Goal: Browse casually: Explore the website without a specific task or goal

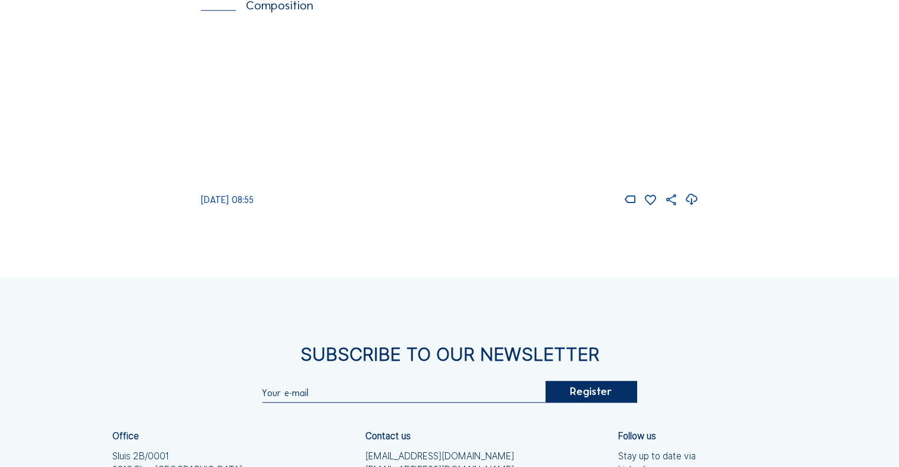
scroll to position [827, 0]
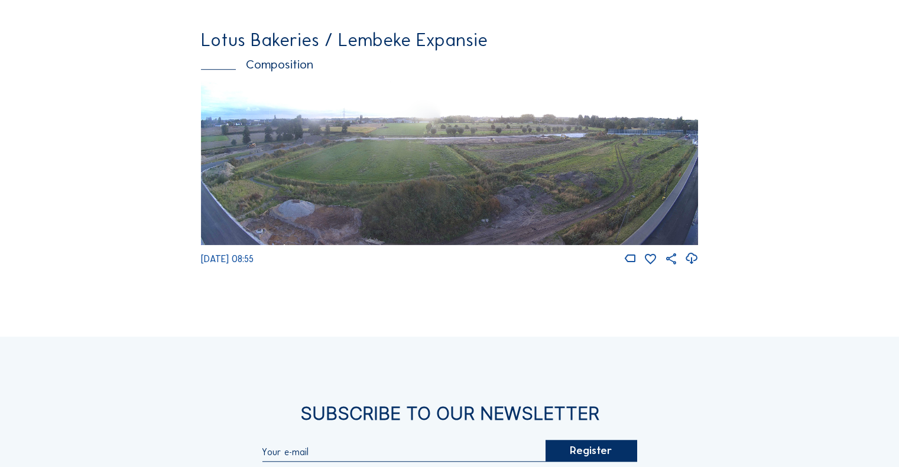
click at [643, 205] on img at bounding box center [449, 164] width 497 height 164
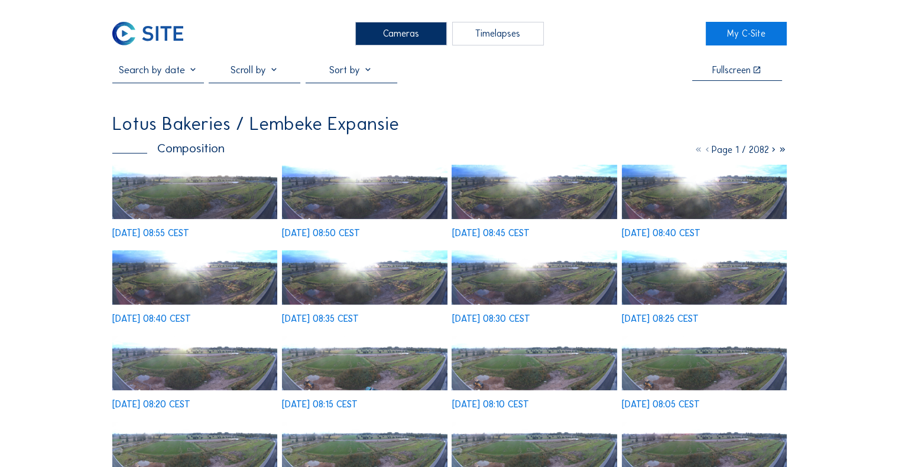
click at [226, 215] on img at bounding box center [194, 192] width 165 height 54
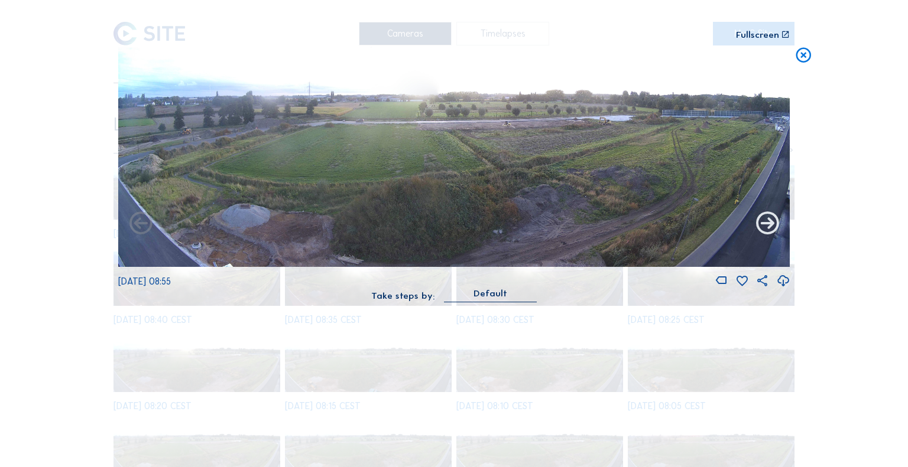
click at [770, 229] on icon at bounding box center [766, 224] width 27 height 28
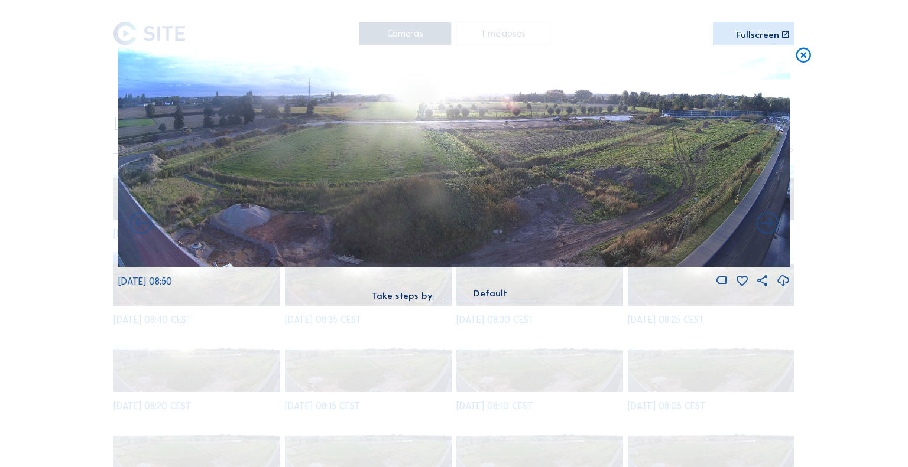
click at [770, 229] on icon at bounding box center [766, 224] width 27 height 28
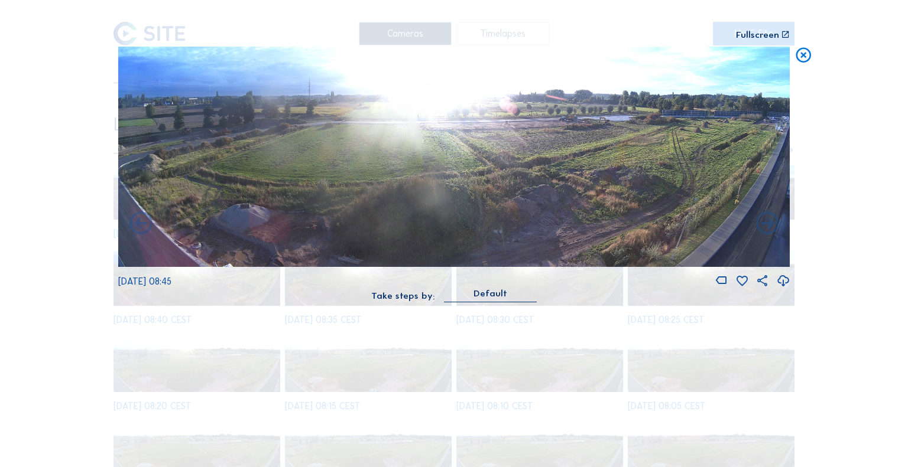
click at [770, 229] on icon at bounding box center [766, 224] width 27 height 28
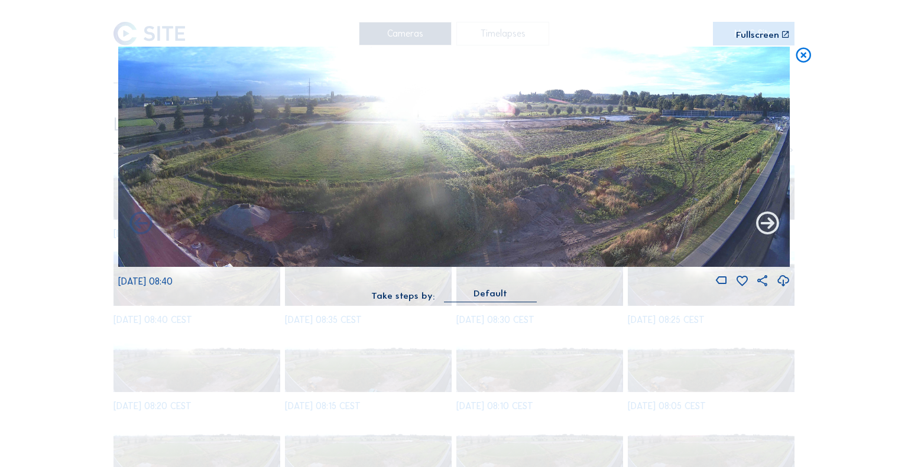
click at [768, 224] on icon at bounding box center [766, 224] width 27 height 28
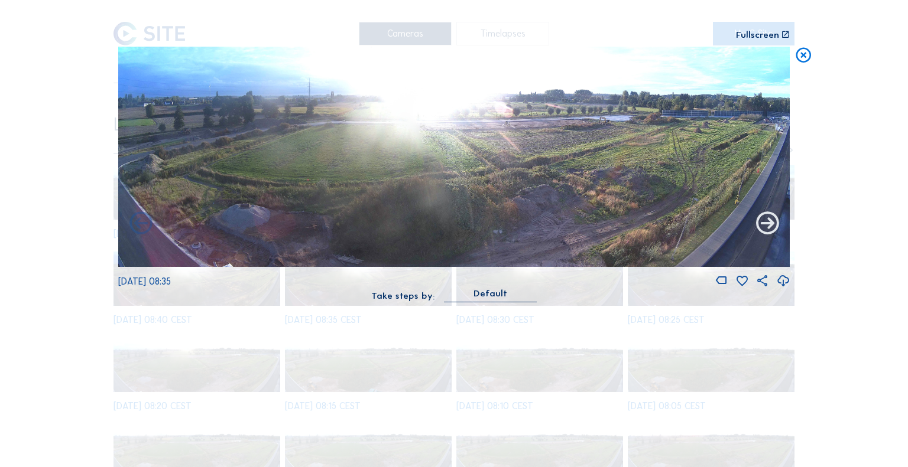
click at [772, 222] on icon at bounding box center [766, 224] width 27 height 28
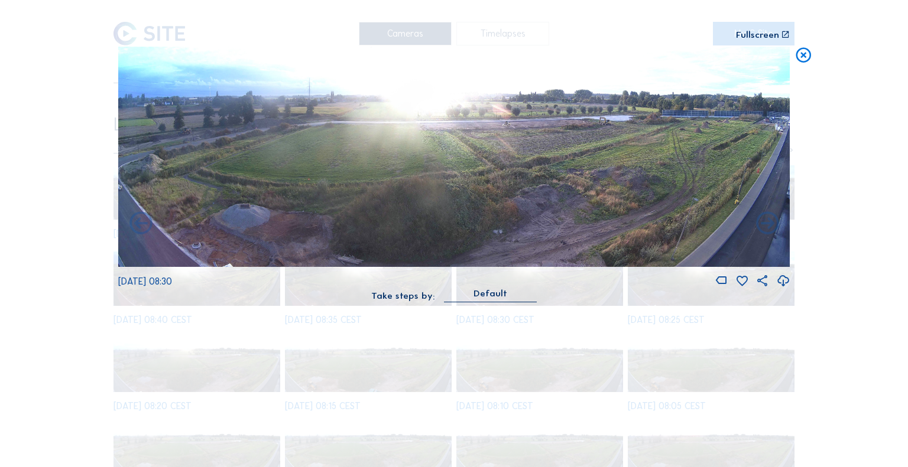
click at [772, 222] on icon at bounding box center [766, 224] width 27 height 28
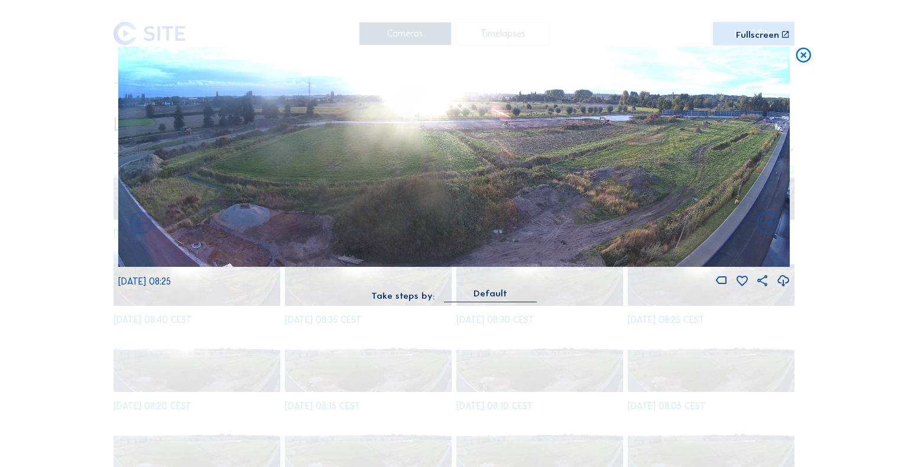
click at [772, 222] on icon at bounding box center [766, 224] width 27 height 28
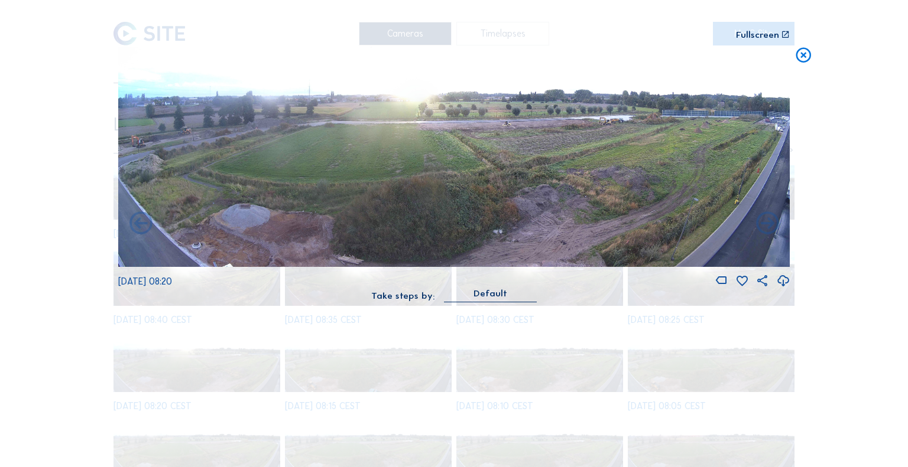
click at [772, 222] on icon at bounding box center [766, 224] width 27 height 28
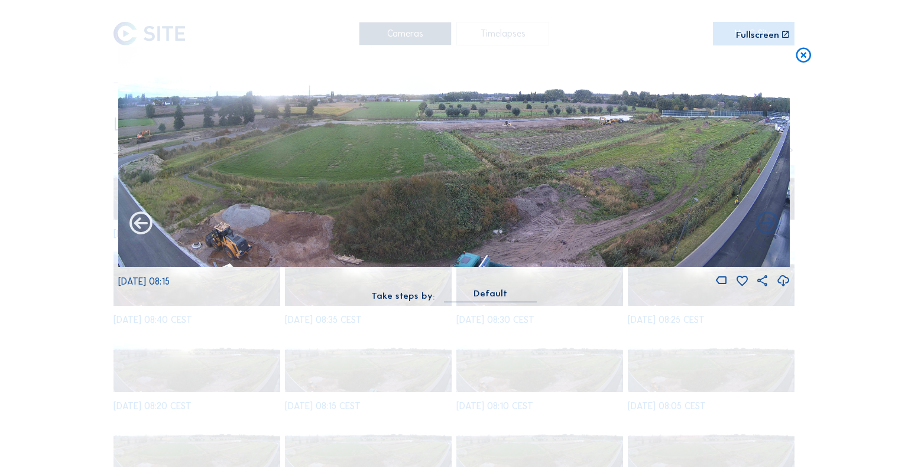
click at [147, 225] on icon at bounding box center [140, 224] width 27 height 28
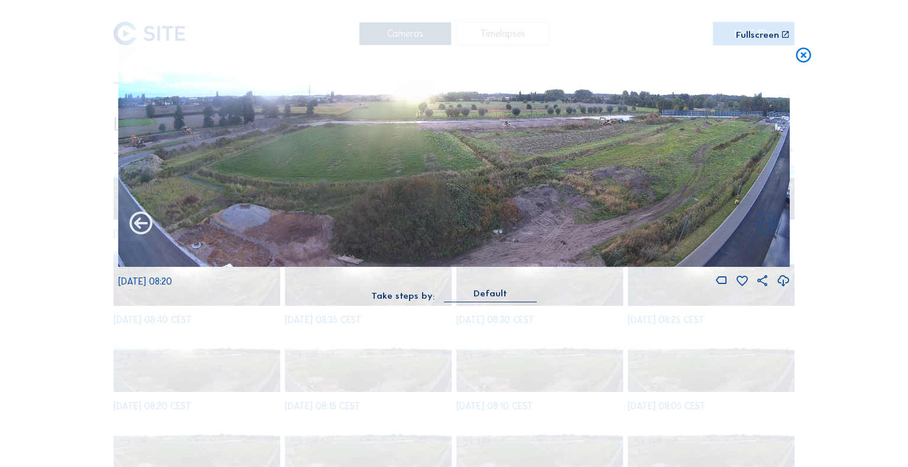
click at [143, 219] on icon at bounding box center [140, 224] width 27 height 28
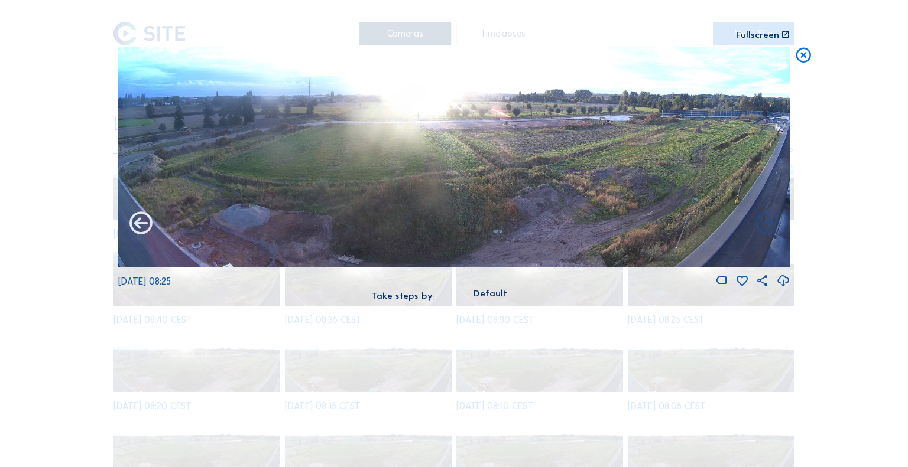
click at [141, 221] on icon at bounding box center [140, 224] width 27 height 28
click at [139, 220] on icon at bounding box center [140, 224] width 27 height 28
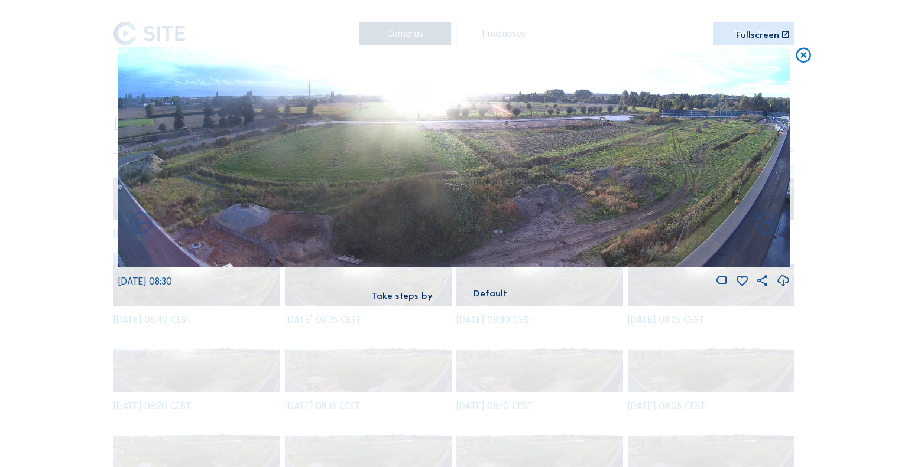
click at [139, 220] on icon at bounding box center [140, 224] width 27 height 28
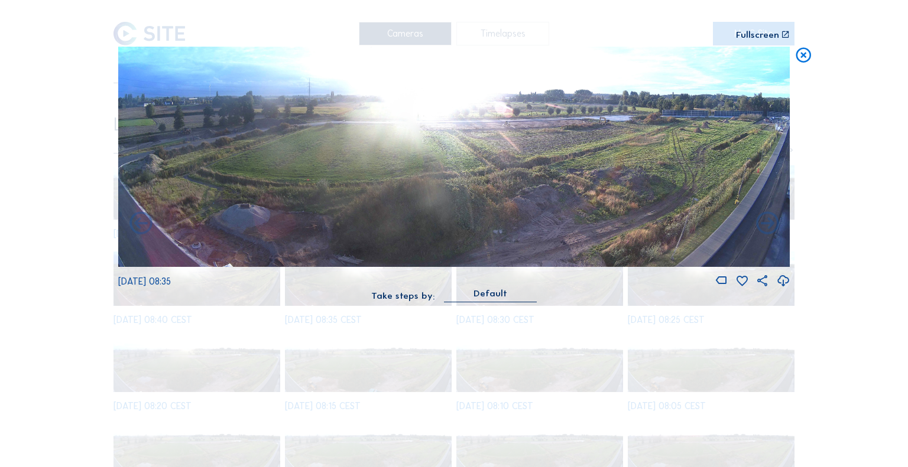
click at [139, 220] on icon at bounding box center [140, 224] width 27 height 28
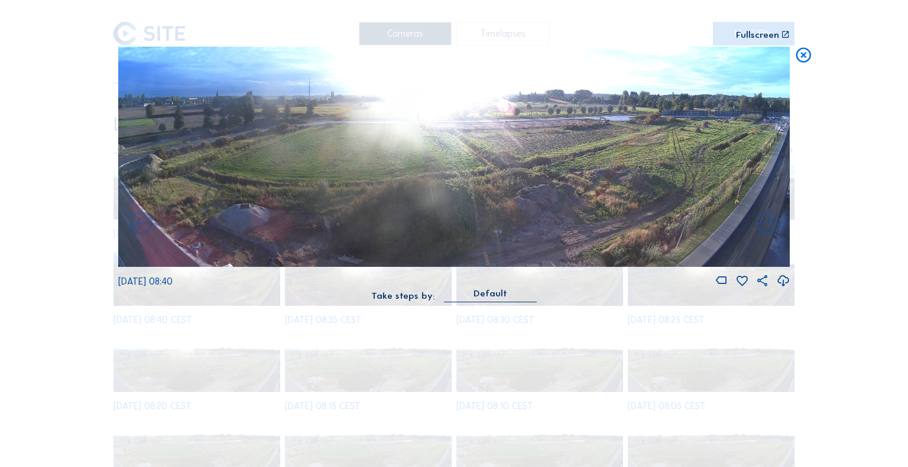
click at [139, 220] on icon at bounding box center [140, 224] width 27 height 28
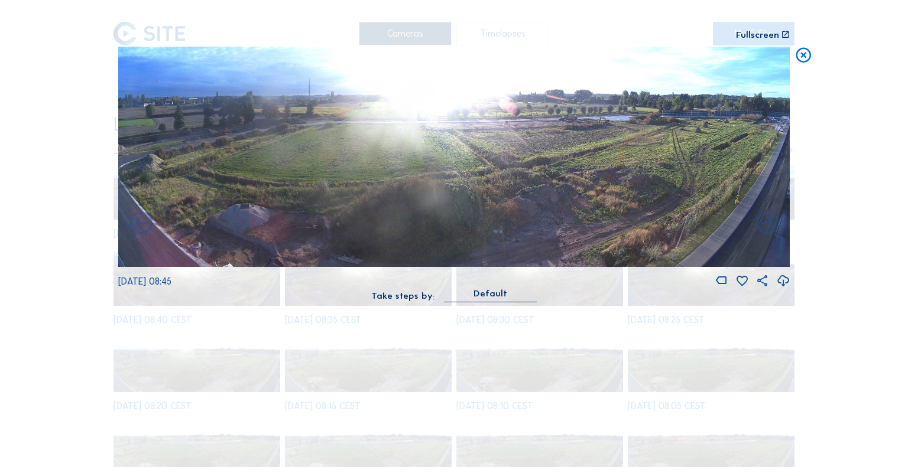
click at [139, 220] on icon at bounding box center [140, 224] width 27 height 28
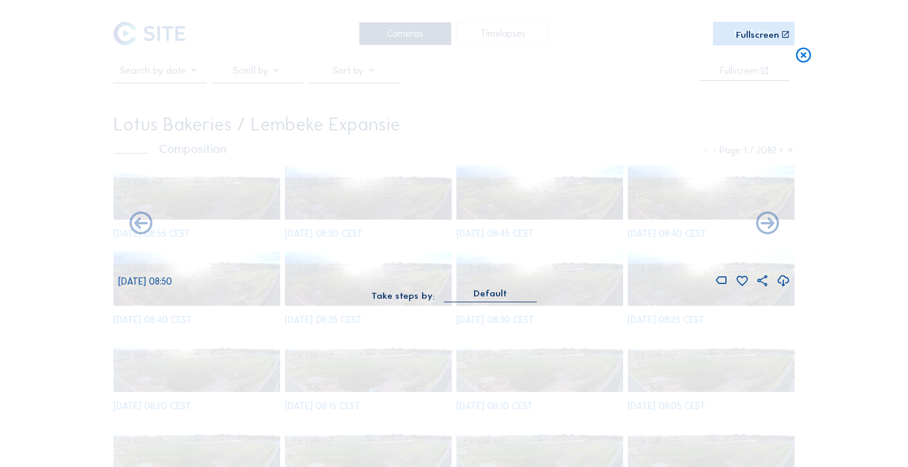
click at [139, 220] on icon at bounding box center [140, 224] width 27 height 28
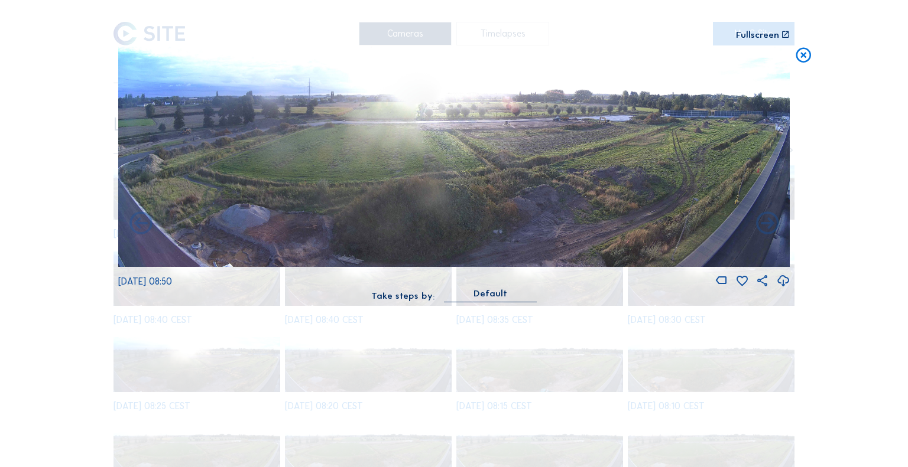
click at [126, 30] on div "Scroll to travel through time | Press 'Alt' Button + Scroll to Zoom | Click and…" at bounding box center [326, 34] width 417 height 9
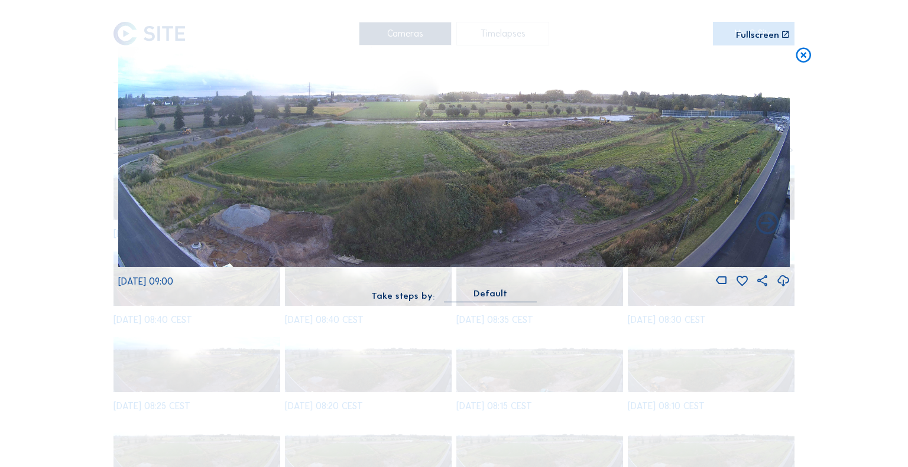
click at [798, 61] on icon at bounding box center [803, 56] width 18 height 19
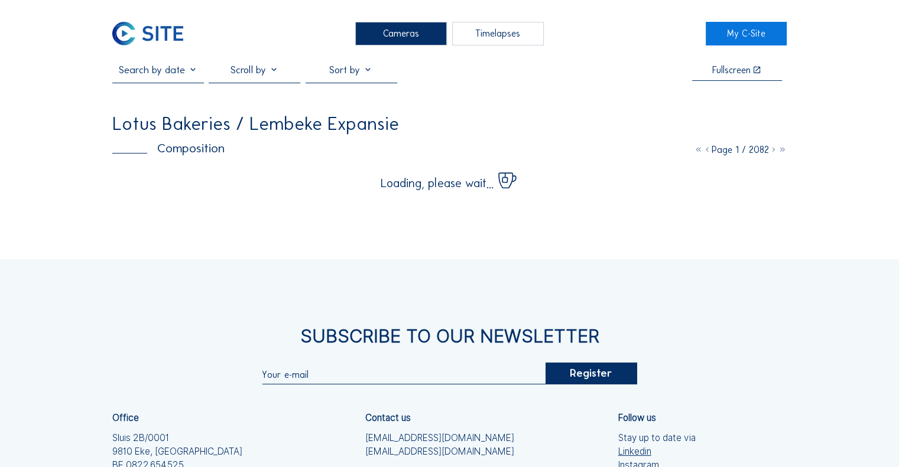
click at [163, 30] on img at bounding box center [147, 34] width 70 height 24
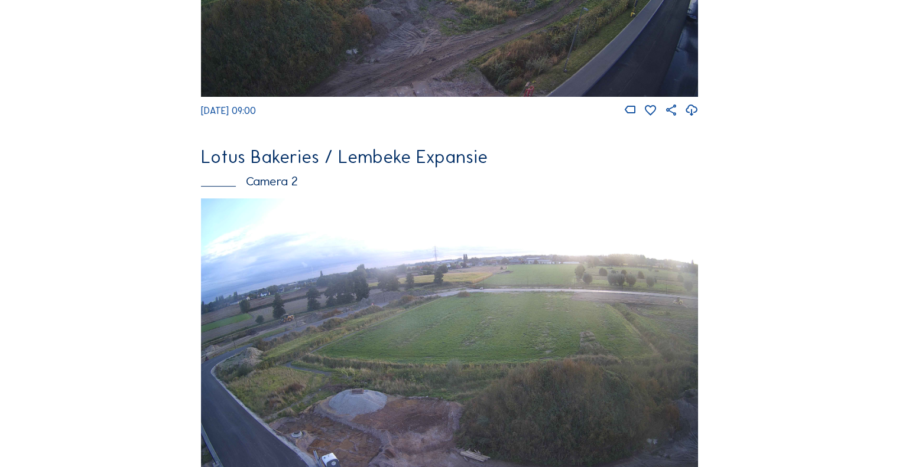
scroll to position [177, 0]
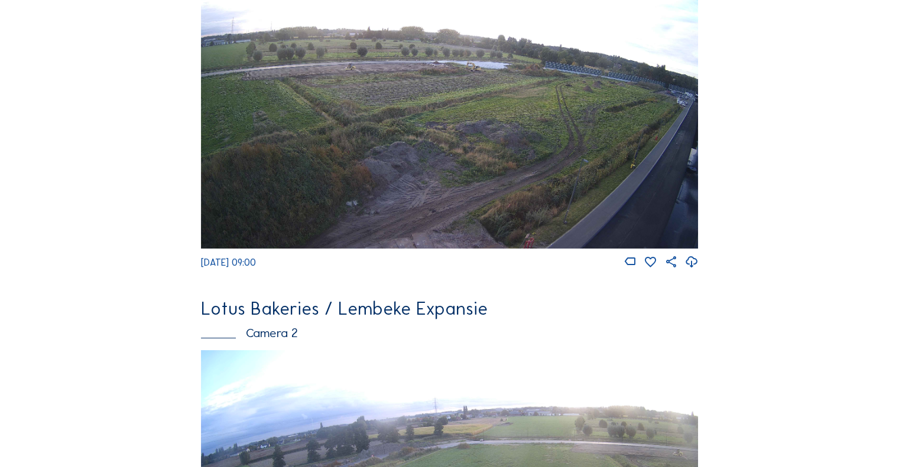
click at [384, 160] on img at bounding box center [449, 109] width 497 height 280
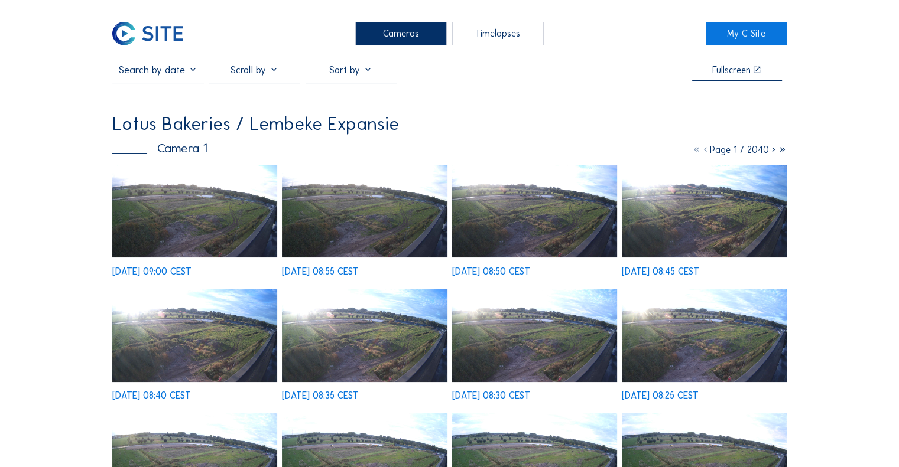
click at [181, 198] on img at bounding box center [194, 211] width 165 height 93
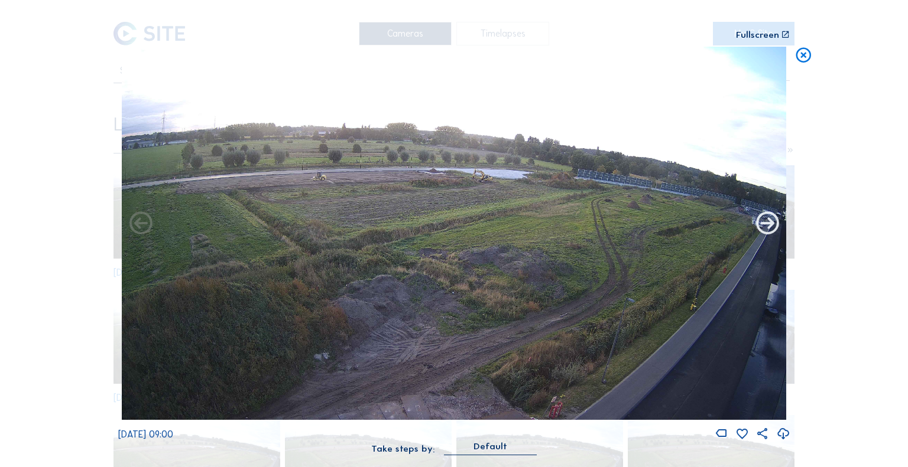
click at [765, 226] on icon at bounding box center [766, 224] width 27 height 28
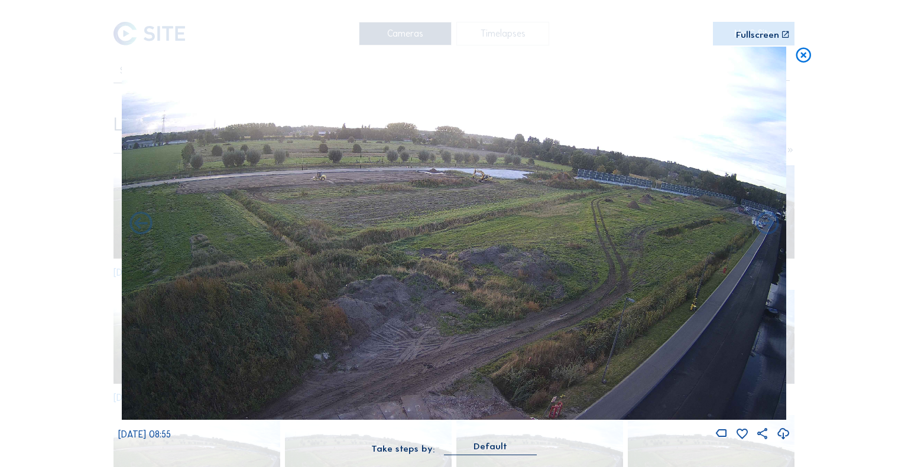
click at [765, 226] on icon at bounding box center [766, 224] width 27 height 28
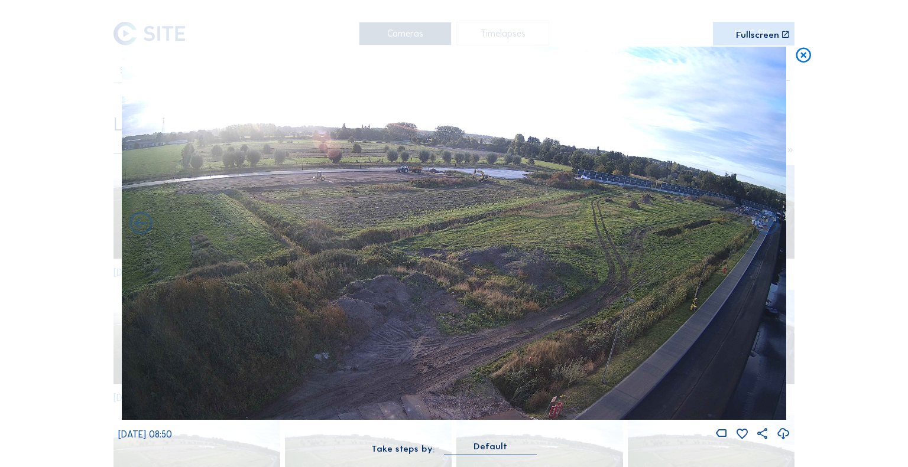
click at [765, 226] on icon at bounding box center [766, 224] width 27 height 28
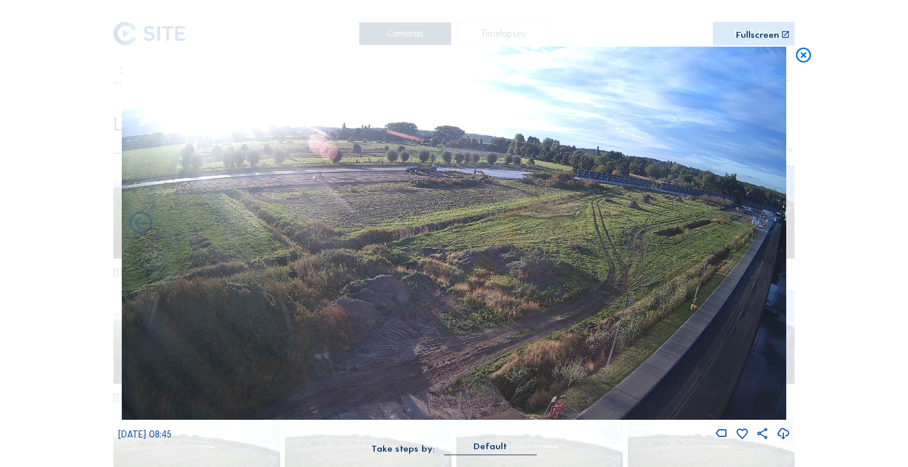
click at [765, 226] on icon at bounding box center [766, 224] width 27 height 28
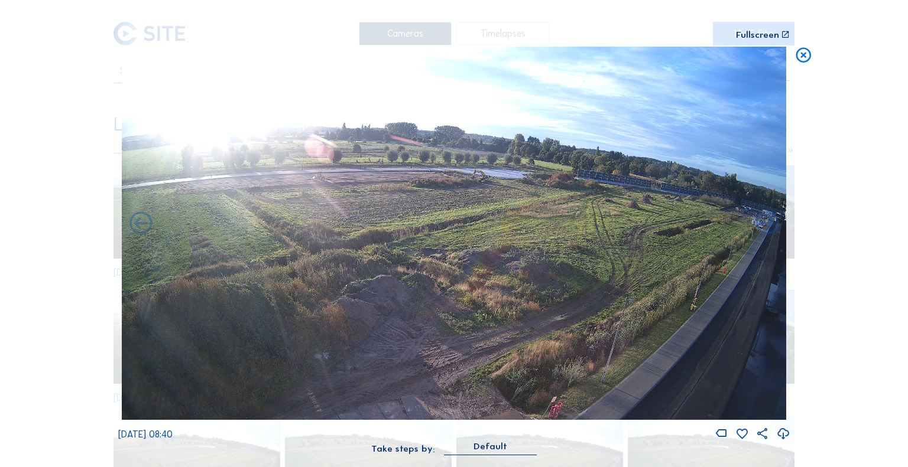
click at [765, 226] on icon at bounding box center [766, 224] width 27 height 28
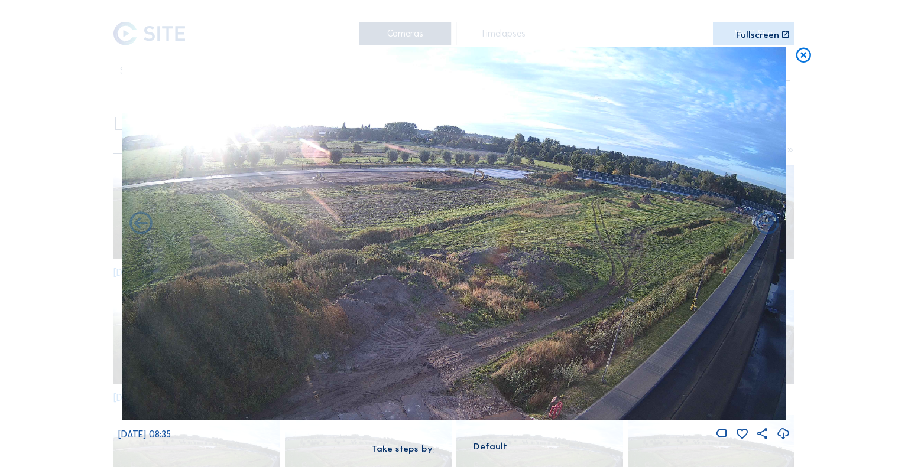
click at [803, 63] on icon at bounding box center [803, 56] width 18 height 19
